Goal: Transaction & Acquisition: Purchase product/service

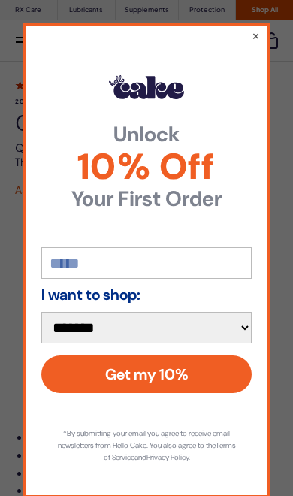
click at [257, 28] on button "×" at bounding box center [256, 35] width 8 height 15
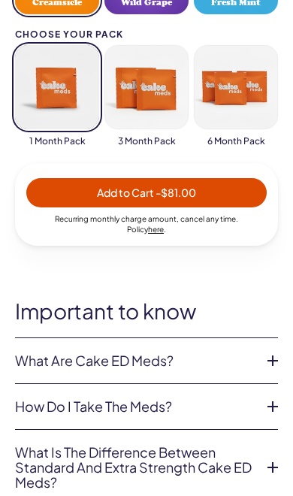
scroll to position [674, 0]
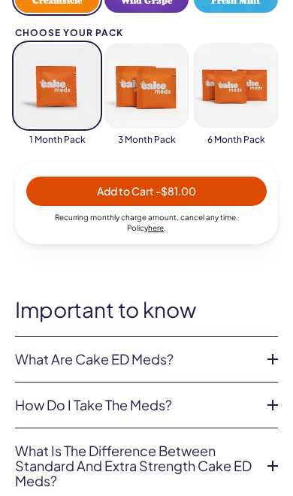
click at [274, 359] on icon at bounding box center [273, 359] width 23 height 23
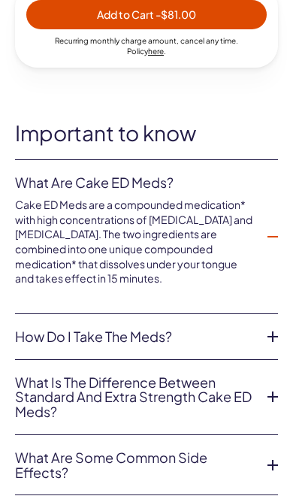
scroll to position [851, 0]
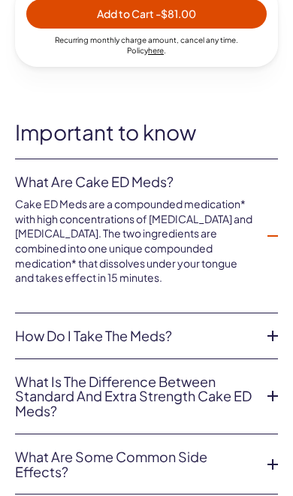
click at [274, 327] on icon at bounding box center [273, 336] width 23 height 23
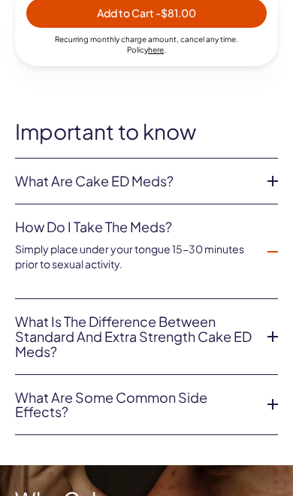
click at [270, 400] on icon at bounding box center [273, 404] width 23 height 23
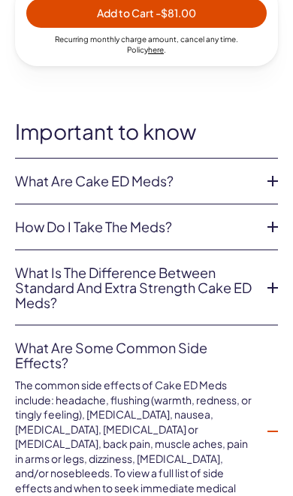
click at [270, 285] on icon at bounding box center [273, 288] width 23 height 23
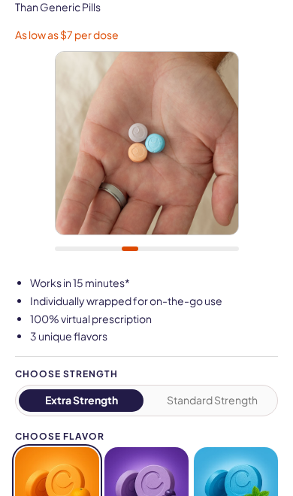
scroll to position [0, 0]
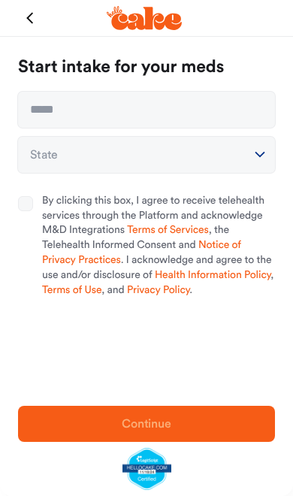
click at [41, 21] on icon "button" at bounding box center [30, 18] width 24 height 24
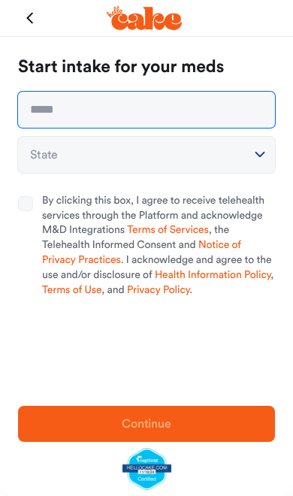
click at [149, 117] on input "text" at bounding box center [146, 110] width 257 height 36
type input "**********"
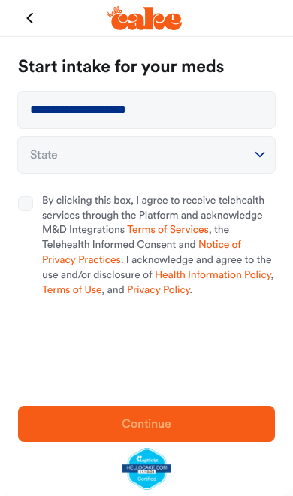
click at [242, 158] on button "State" at bounding box center [146, 155] width 257 height 36
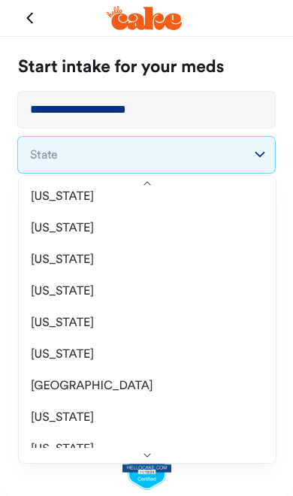
scroll to position [1483, 0]
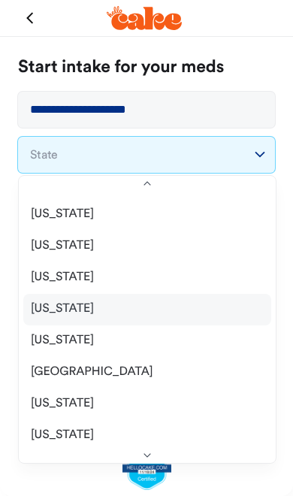
click at [50, 311] on span "Utah" at bounding box center [62, 308] width 63 height 15
select select "**"
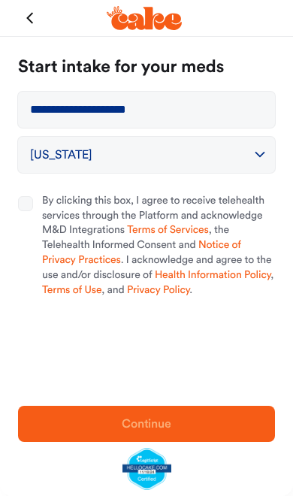
click at [29, 209] on button "By clicking this box, I agree to receive telehealth services through the Platfo…" at bounding box center [25, 203] width 15 height 15
click at [225, 438] on button "Continue" at bounding box center [146, 424] width 257 height 36
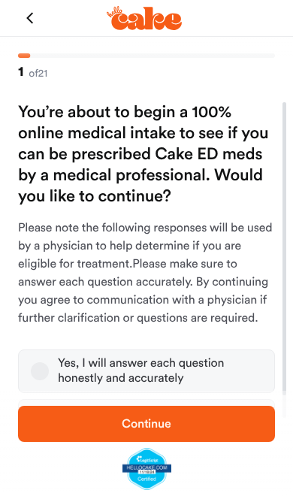
click at [27, 19] on icon "button" at bounding box center [30, 18] width 24 height 24
select select "**"
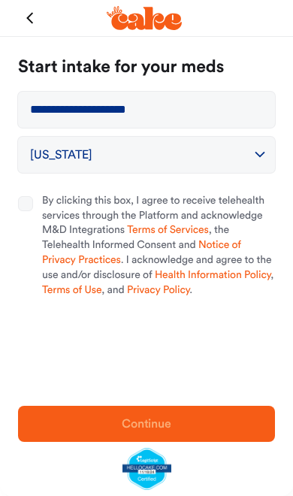
click at [31, 20] on icon "button" at bounding box center [30, 18] width 24 height 24
click at [32, 18] on icon "button" at bounding box center [30, 18] width 24 height 24
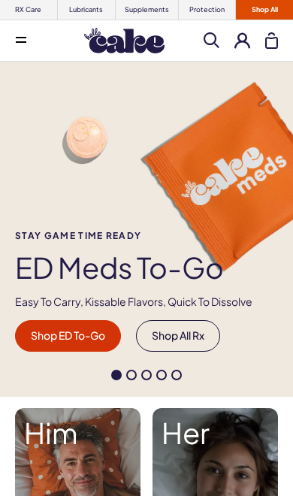
click at [235, 44] on button at bounding box center [243, 40] width 16 height 16
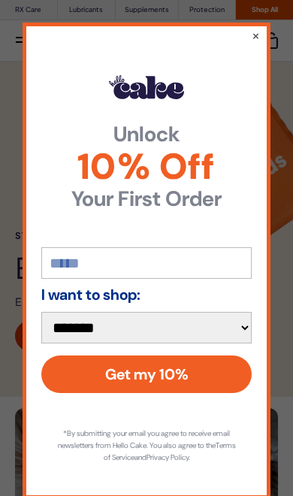
click at [258, 28] on button "×" at bounding box center [256, 35] width 8 height 15
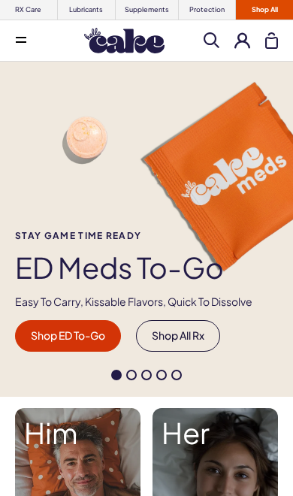
click at [245, 47] on button at bounding box center [243, 40] width 16 height 16
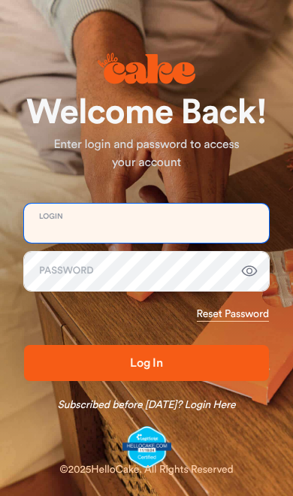
type input "**********"
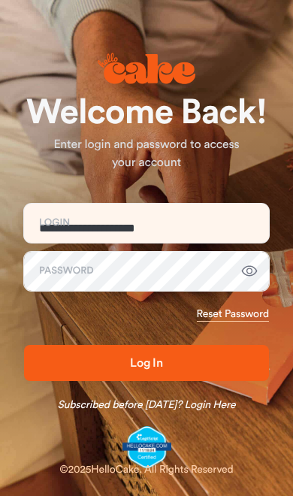
click at [147, 363] on button "Log In" at bounding box center [146, 363] width 245 height 36
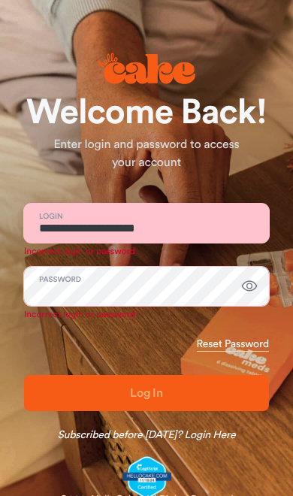
click at [171, 411] on div "Subscribed before [DATE]? Login Here" at bounding box center [146, 427] width 245 height 33
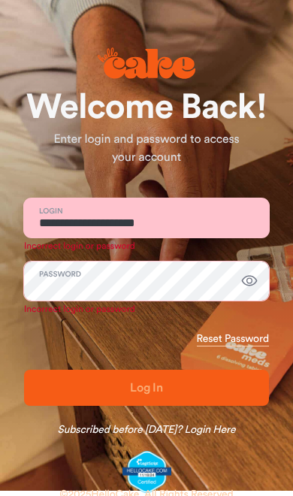
scroll to position [37, 0]
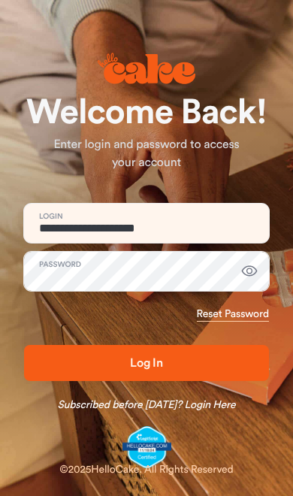
click at [247, 277] on icon "button" at bounding box center [250, 271] width 18 height 18
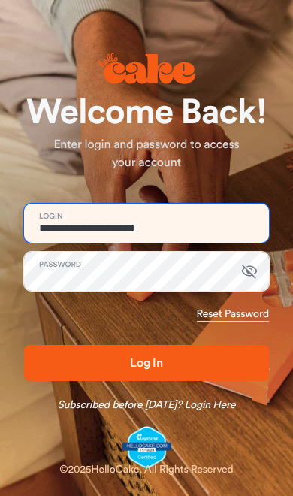
click at [171, 228] on input "**********" at bounding box center [146, 223] width 245 height 39
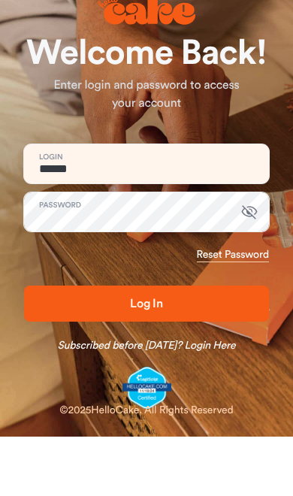
scroll to position [7, 0]
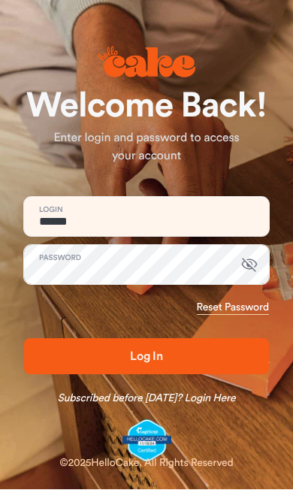
click at [198, 370] on button "Log In" at bounding box center [146, 356] width 245 height 36
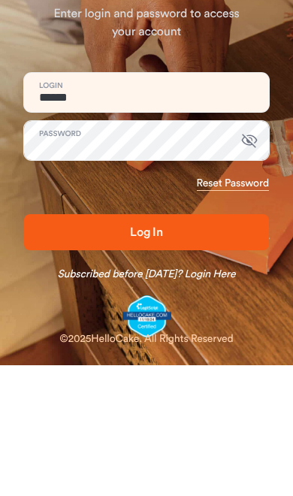
click at [162, 338] on button "Log In" at bounding box center [146, 356] width 245 height 36
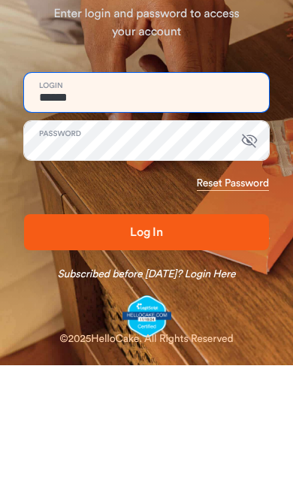
click at [164, 197] on input "******" at bounding box center [146, 216] width 245 height 39
type input "*"
type input "**********"
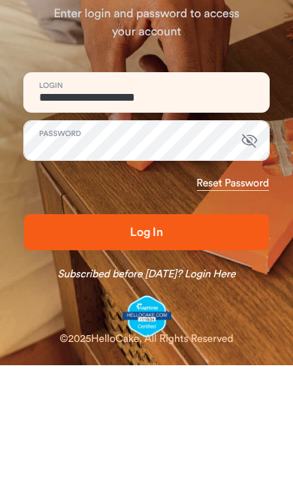
click at [168, 347] on span "Log In" at bounding box center [146, 356] width 197 height 18
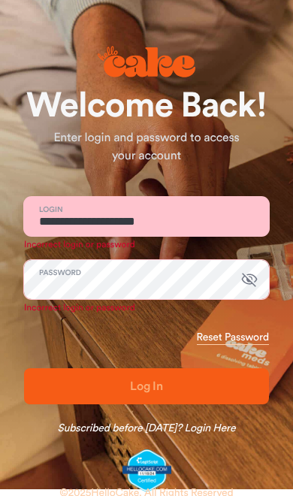
click at [220, 435] on link "Subscribed before [DATE]? Login Here" at bounding box center [147, 428] width 178 height 15
